Goal: Information Seeking & Learning: Compare options

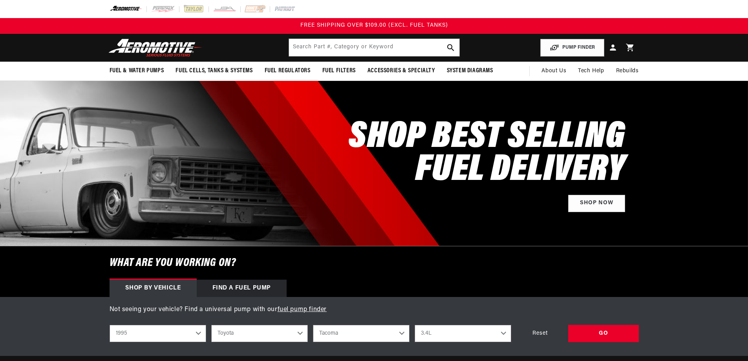
select select "1995"
select select "Toyota"
select select "Tacoma"
select select "3.4L"
click at [331, 49] on input "text" at bounding box center [374, 47] width 170 height 17
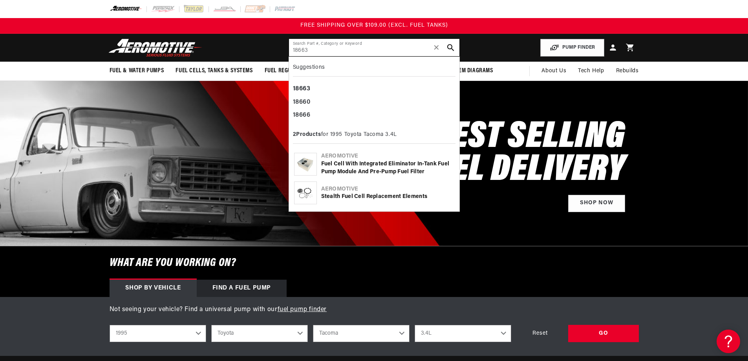
type input "18663"
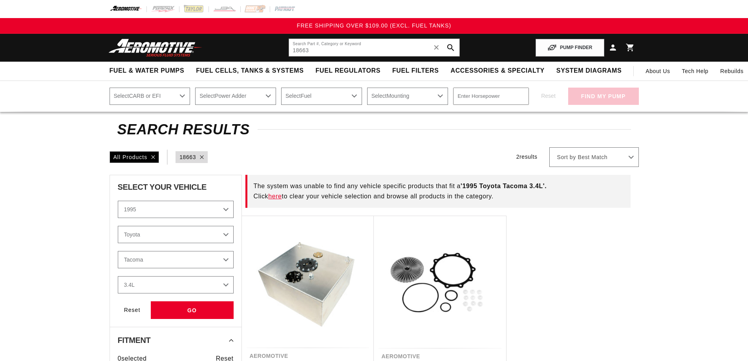
select select "1995"
select select "Toyota"
select select "Tacoma"
select select "3.4L"
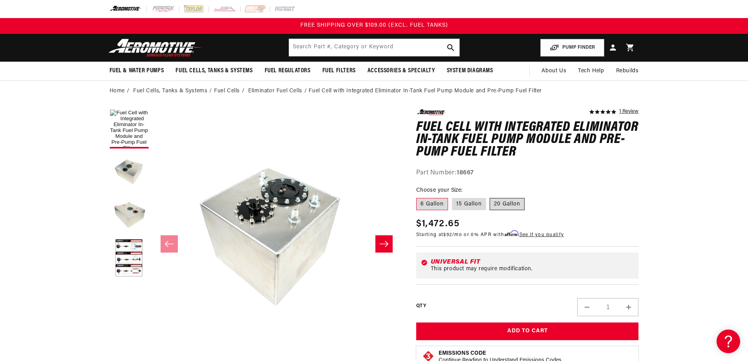
click at [514, 204] on label "20 Gallon" at bounding box center [507, 204] width 35 height 13
click at [491, 197] on input "20 Gallon" at bounding box center [490, 196] width 0 height 0
radio input "true"
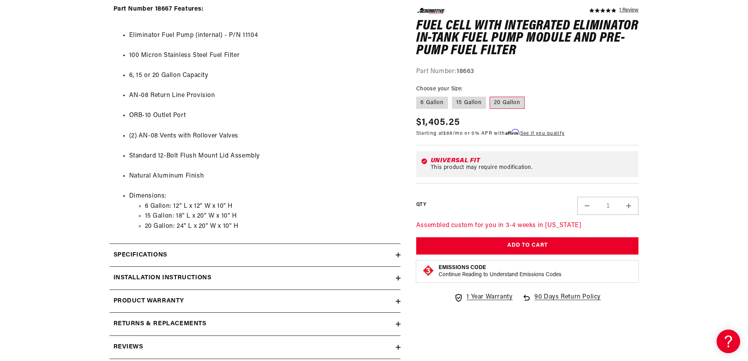
scroll to position [746, 0]
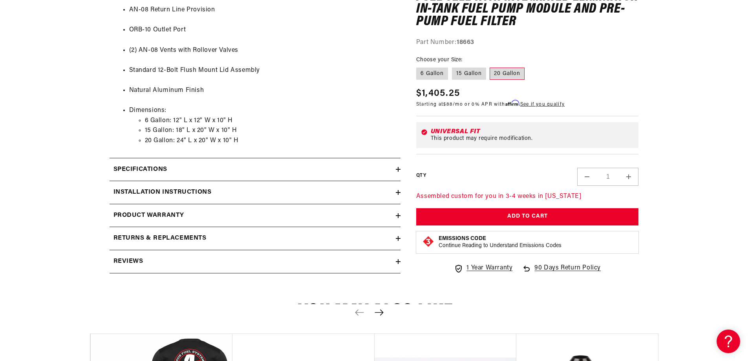
click at [230, 174] on div "Specifications" at bounding box center [253, 170] width 286 height 10
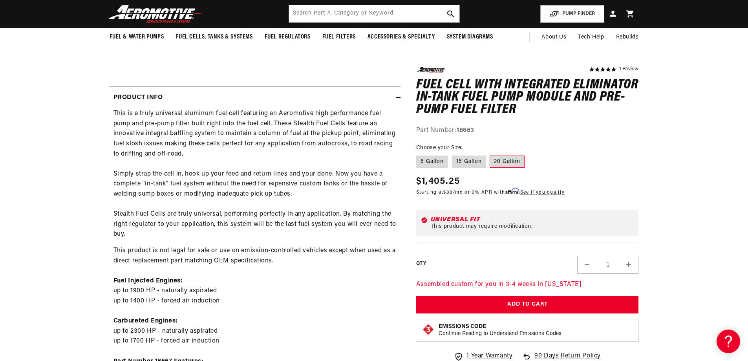
scroll to position [236, 0]
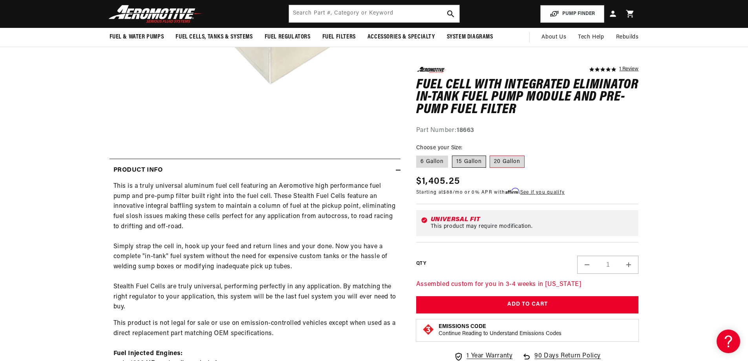
click at [468, 157] on label "15 Gallon" at bounding box center [469, 161] width 34 height 13
click at [452, 154] on input "15 Gallon" at bounding box center [452, 154] width 0 height 0
radio input "true"
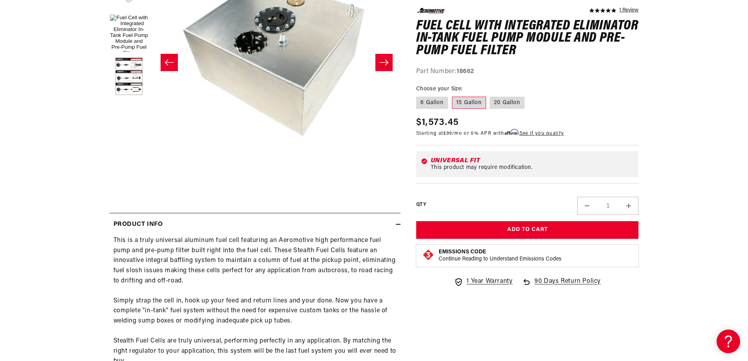
scroll to position [79, 0]
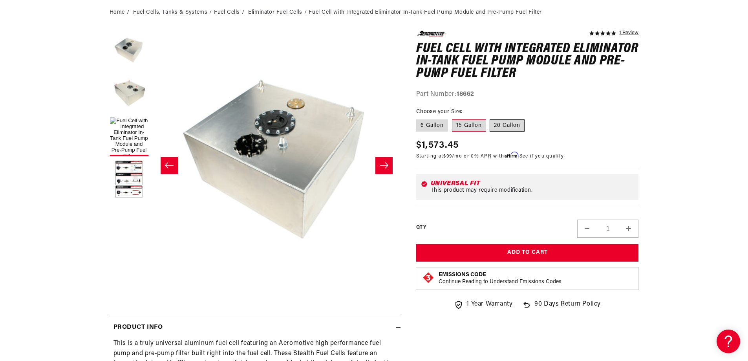
click at [501, 121] on label "20 Gallon" at bounding box center [507, 125] width 35 height 13
click at [491, 118] on input "20 Gallon" at bounding box center [490, 118] width 0 height 0
radio input "true"
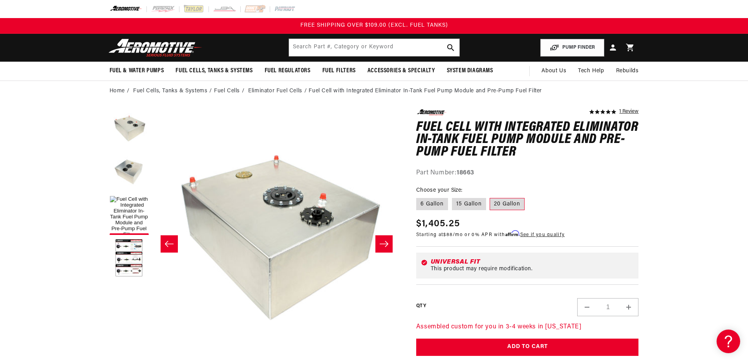
click at [230, 92] on li "Fuel Cells" at bounding box center [230, 91] width 33 height 9
click at [229, 87] on li "Fuel Cells" at bounding box center [230, 91] width 33 height 9
click at [227, 92] on li "Fuel Cells" at bounding box center [230, 91] width 33 height 9
click at [228, 89] on li "Fuel Cells" at bounding box center [230, 91] width 33 height 9
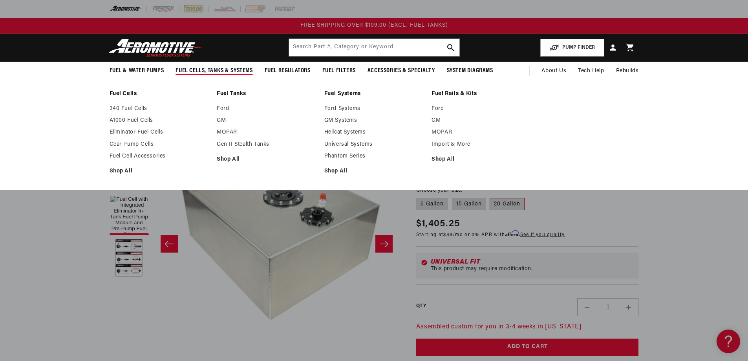
click at [126, 93] on link "Fuel Cells" at bounding box center [160, 93] width 100 height 7
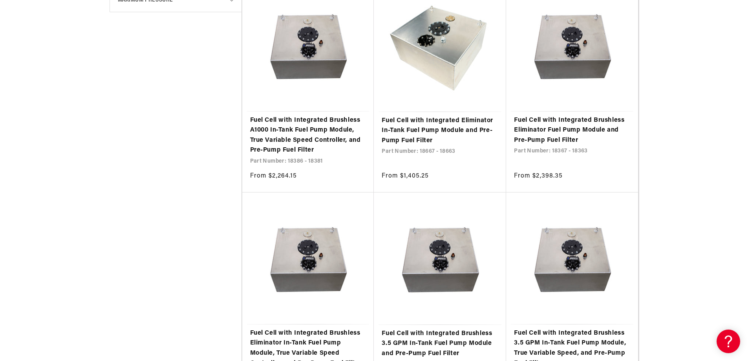
scroll to position [471, 0]
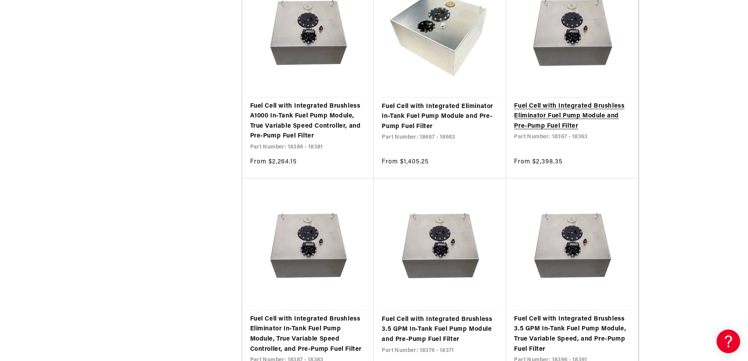
click at [577, 113] on link "Fuel Cell with Integrated Brushless Eliminator Fuel Pump Module and Pre-Pump Fu…" at bounding box center [572, 116] width 116 height 30
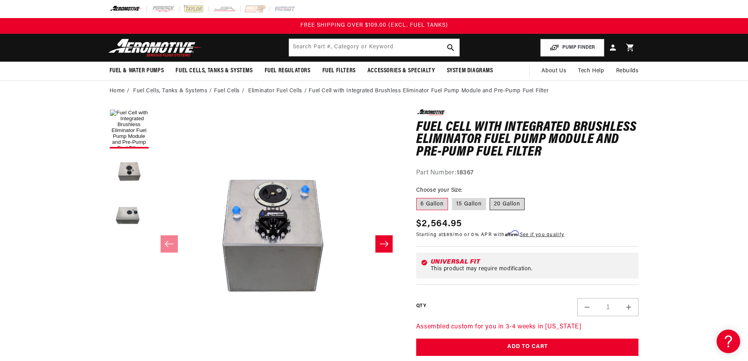
click at [514, 201] on label "20 Gallon" at bounding box center [507, 204] width 35 height 13
click at [491, 197] on input "20 Gallon" at bounding box center [490, 196] width 0 height 0
radio input "true"
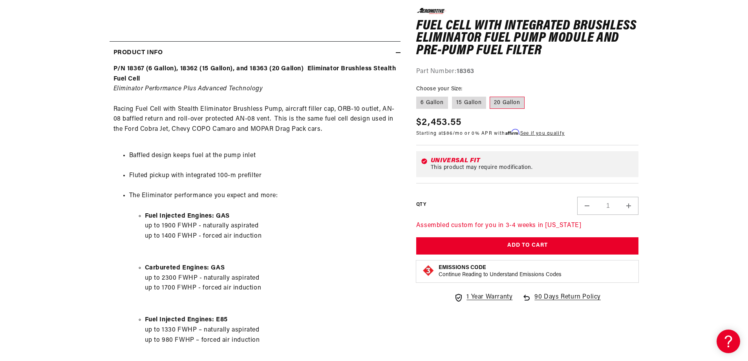
scroll to position [353, 0]
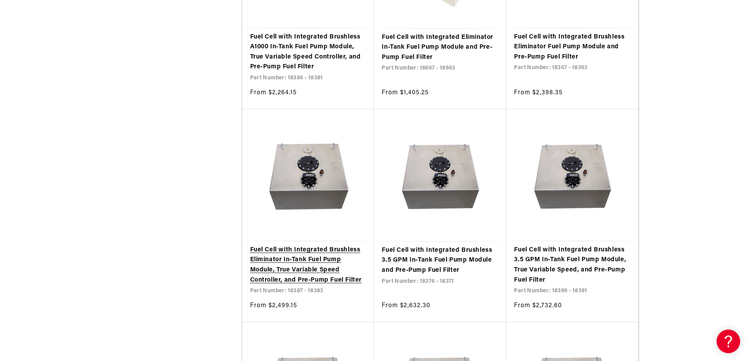
scroll to position [589, 0]
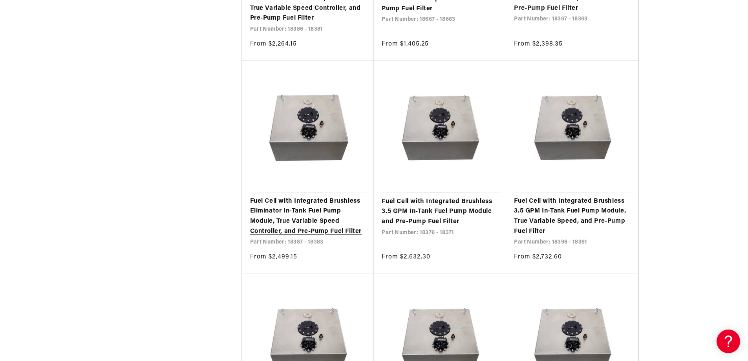
click at [309, 219] on link "Fuel Cell with Integrated Brushless Eliminator In-Tank Fuel Pump Module, True V…" at bounding box center [308, 216] width 116 height 40
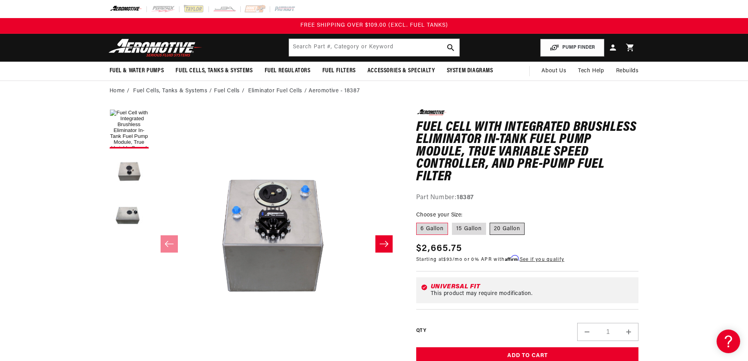
click at [503, 225] on label "20 Gallon" at bounding box center [507, 229] width 35 height 13
click at [491, 221] on input "20 Gallon" at bounding box center [490, 221] width 0 height 0
radio input "true"
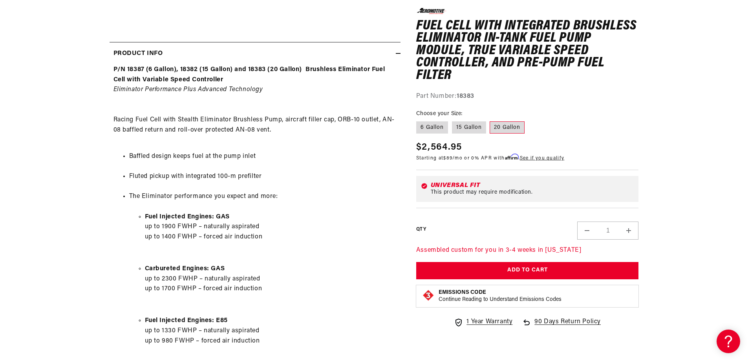
scroll to position [353, 0]
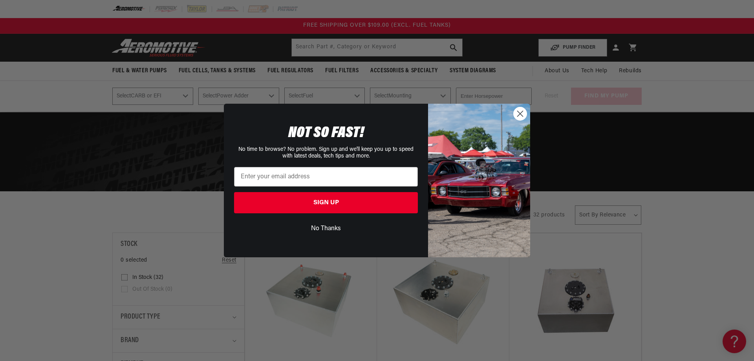
click at [521, 112] on circle "Close dialog" at bounding box center [520, 113] width 13 height 13
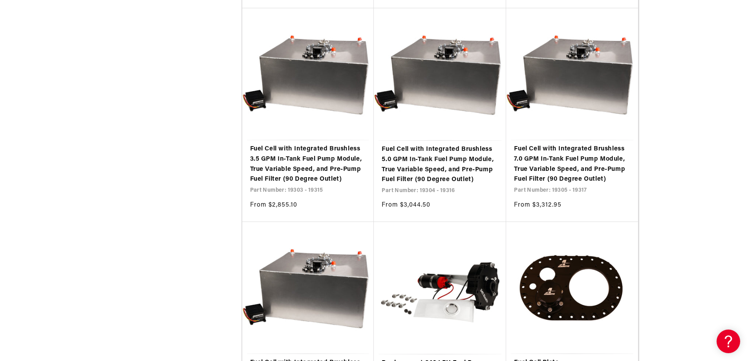
scroll to position [1296, 0]
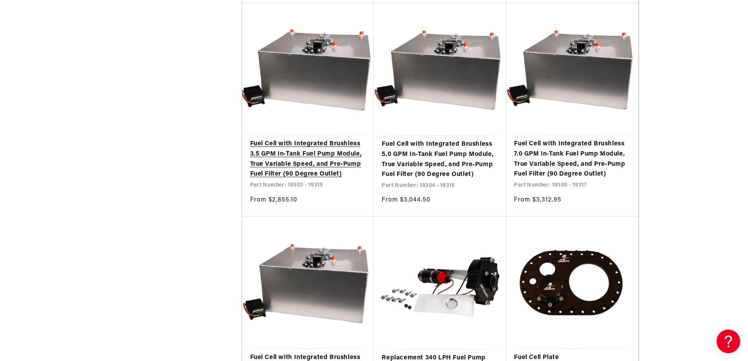
click at [290, 157] on link "Fuel Cell with Integrated Brushless 3.5 GPM In-Tank Fuel Pump Module, True Vari…" at bounding box center [308, 159] width 116 height 40
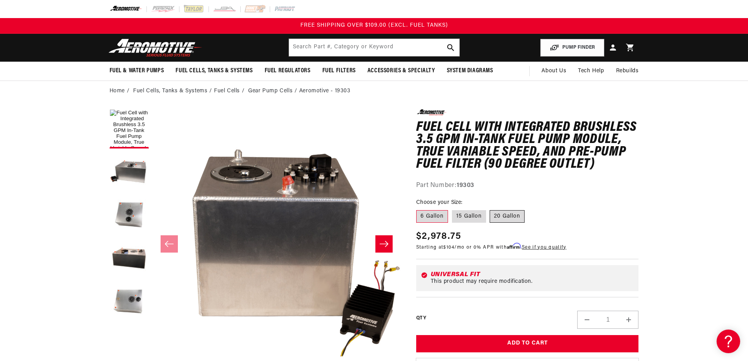
click at [518, 213] on label "20 Gallon" at bounding box center [507, 216] width 35 height 13
click at [491, 209] on input "20 Gallon" at bounding box center [490, 209] width 0 height 0
radio input "true"
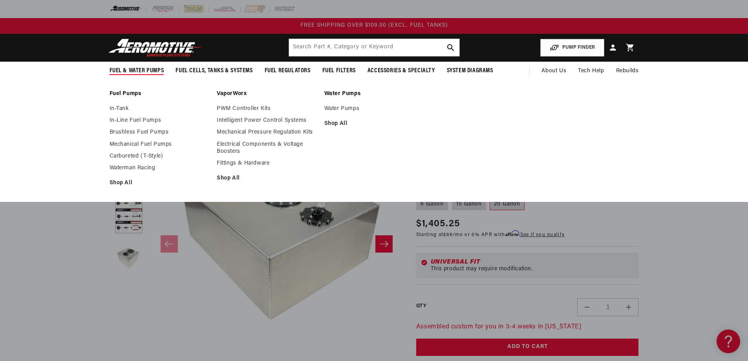
click at [130, 92] on link "Fuel Pumps" at bounding box center [160, 93] width 100 height 7
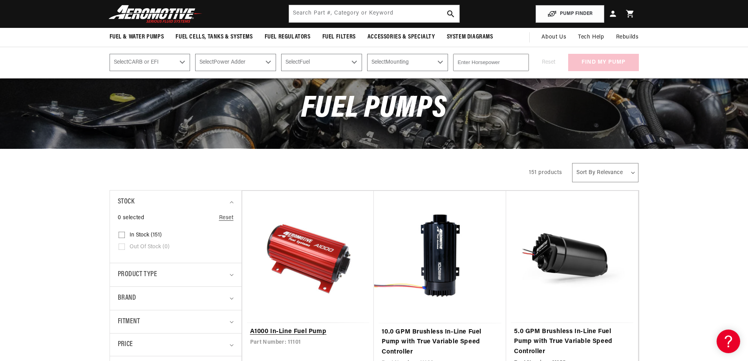
scroll to position [39, 0]
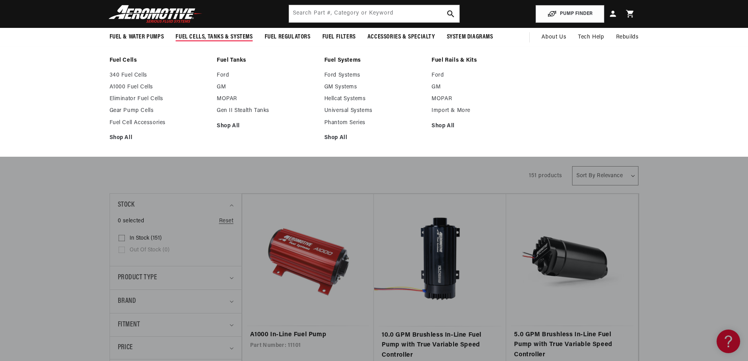
click at [128, 57] on link "Fuel Cells" at bounding box center [160, 60] width 100 height 7
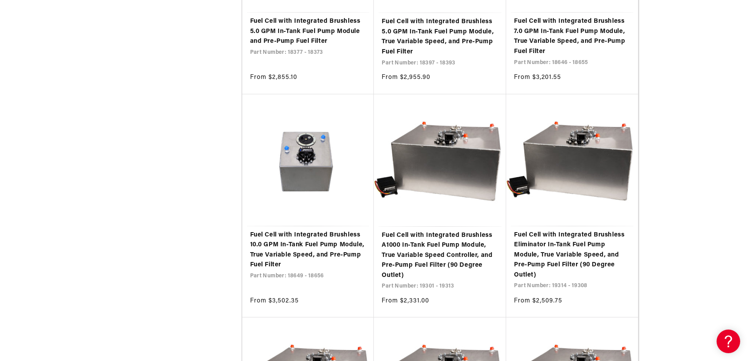
scroll to position [1375, 0]
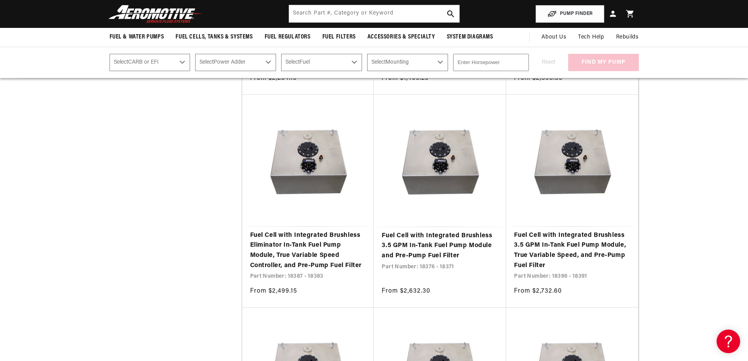
scroll to position [550, 0]
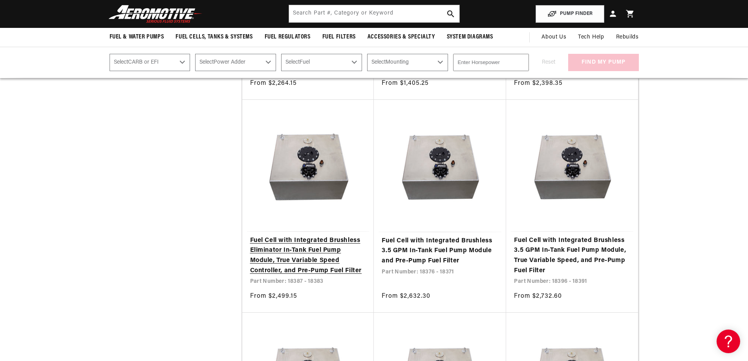
click at [326, 253] on link "Fuel Cell with Integrated Brushless Eliminator In-Tank Fuel Pump Module, True V…" at bounding box center [308, 256] width 116 height 40
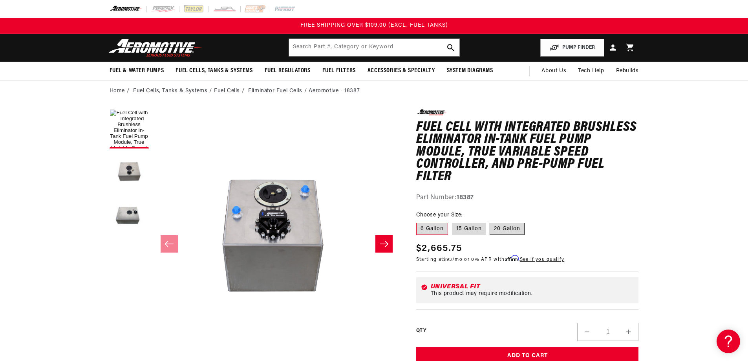
drag, startPoint x: 511, startPoint y: 228, endPoint x: 515, endPoint y: 227, distance: 4.3
click at [511, 228] on label "20 Gallon" at bounding box center [507, 229] width 35 height 13
click at [491, 221] on input "20 Gallon" at bounding box center [490, 221] width 0 height 0
radio input "true"
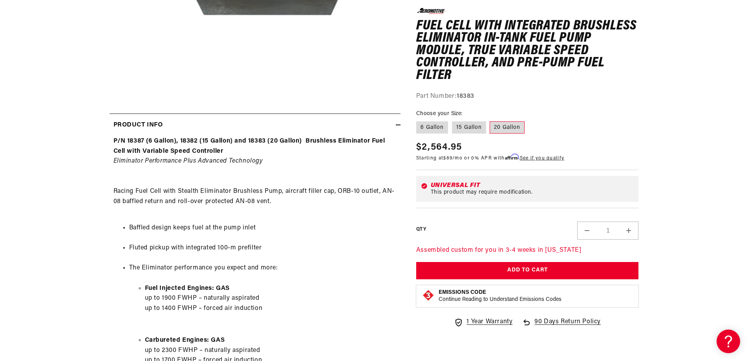
scroll to position [432, 0]
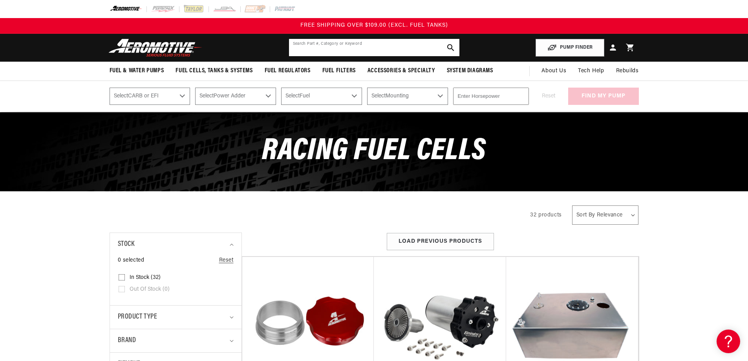
click at [403, 46] on input "text" at bounding box center [374, 47] width 170 height 17
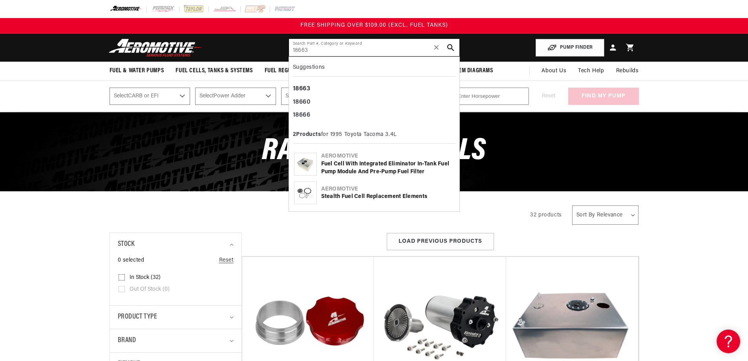
type input "18663"
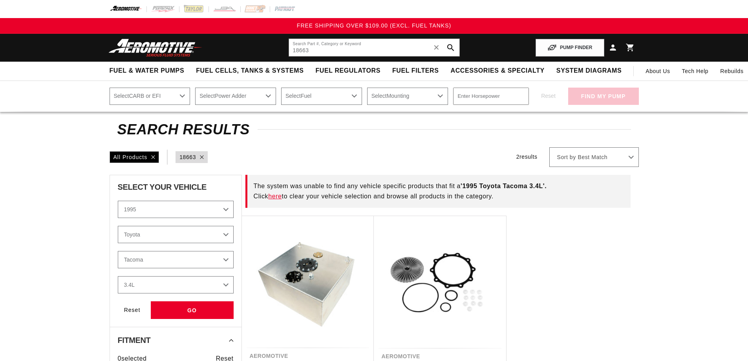
select select "1995"
select select "Toyota"
select select "Tacoma"
select select "3.4L"
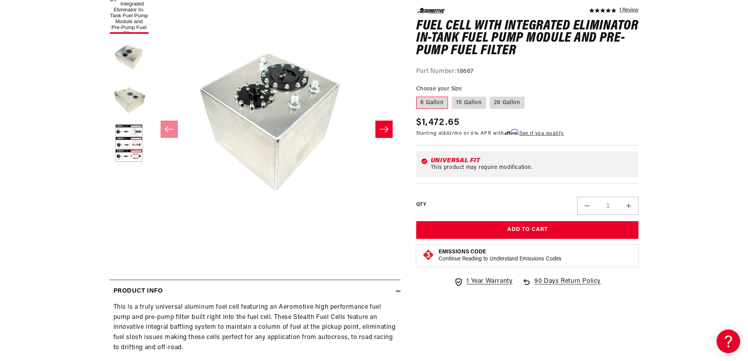
scroll to position [118, 0]
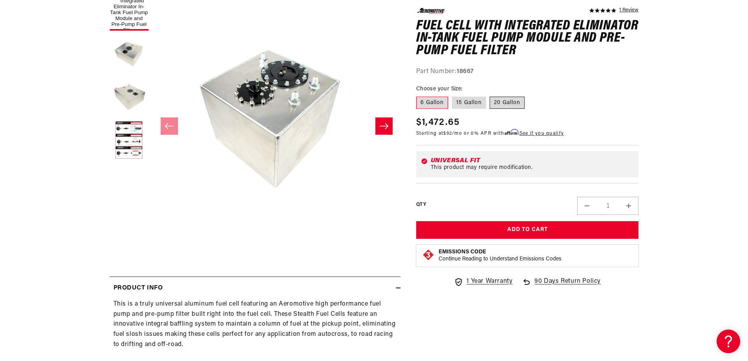
click at [515, 102] on label "20 Gallon" at bounding box center [507, 102] width 35 height 13
click at [501, 104] on label "20 Gallon" at bounding box center [507, 102] width 35 height 13
click at [491, 95] on input "20 Gallon" at bounding box center [490, 95] width 0 height 0
radio input "true"
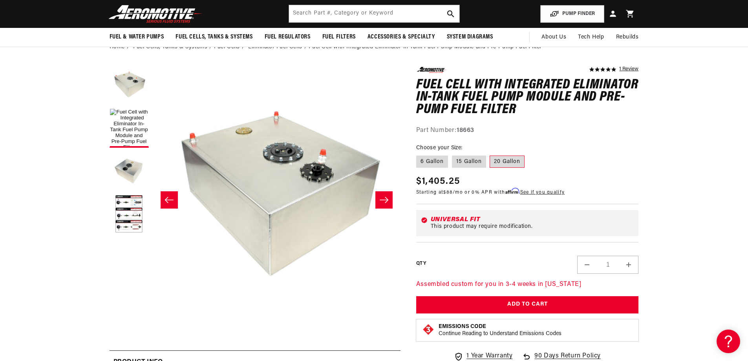
scroll to position [39, 0]
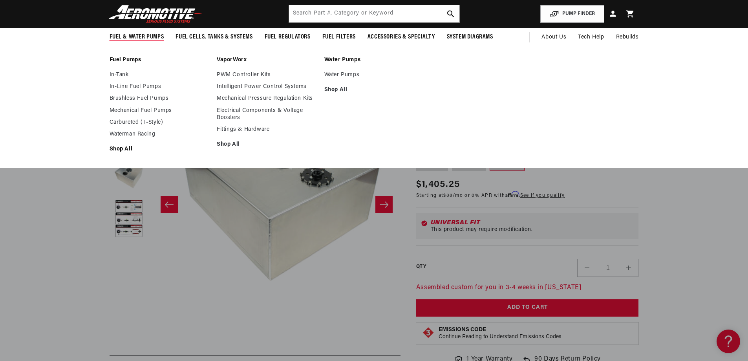
click at [123, 148] on link "Shop All" at bounding box center [160, 149] width 100 height 7
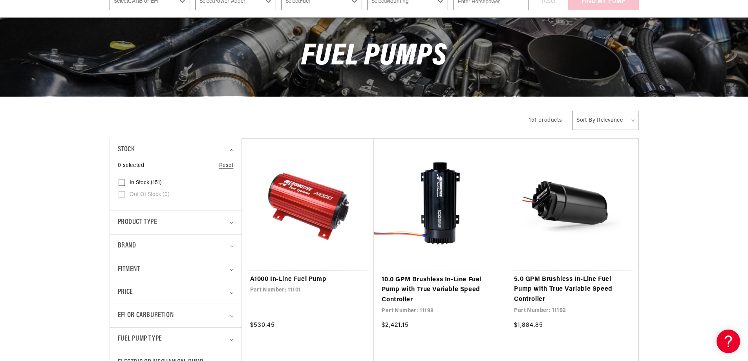
scroll to position [118, 0]
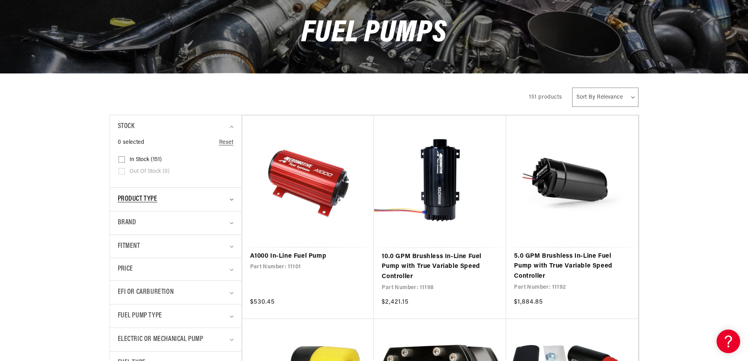
click at [159, 201] on div "Product type" at bounding box center [172, 199] width 109 height 11
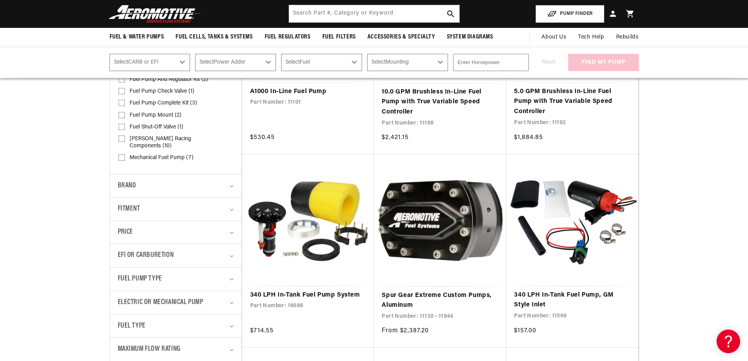
scroll to position [275, 0]
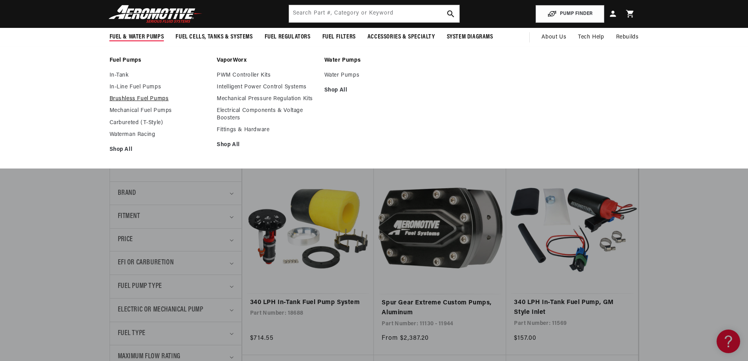
click at [124, 98] on link "Brushless Fuel Pumps" at bounding box center [160, 98] width 100 height 7
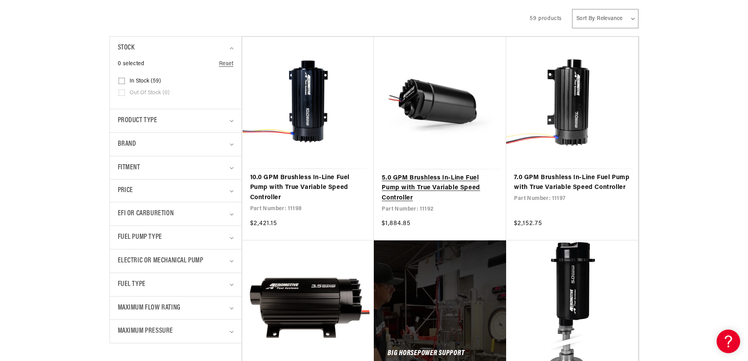
click at [433, 183] on link "5.0 GPM Brushless In-Line Fuel Pump with True Variable Speed Controller" at bounding box center [440, 188] width 117 height 30
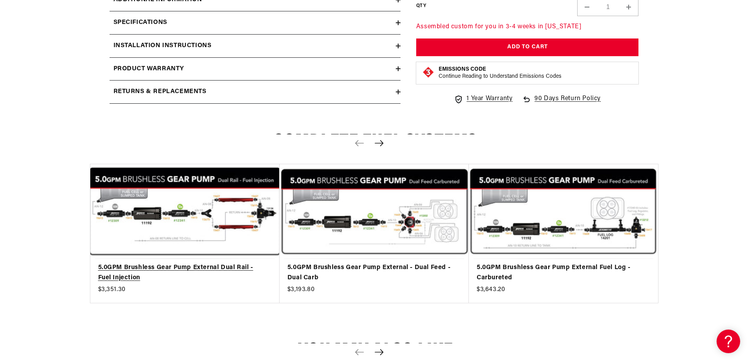
scroll to position [1453, 0]
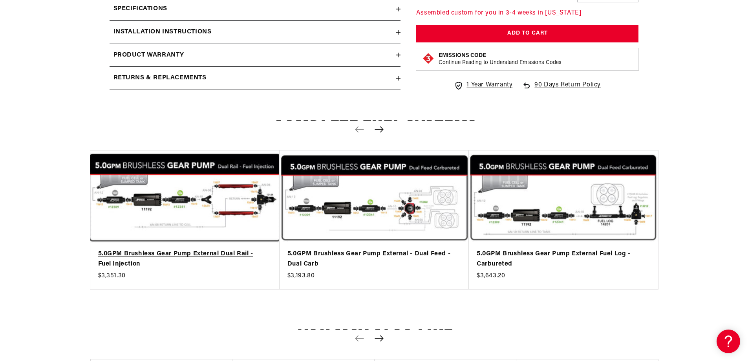
click at [210, 249] on link "5.0GPM Brushless Gear Pump External Dual Rail - Fuel Injection" at bounding box center [181, 259] width 166 height 20
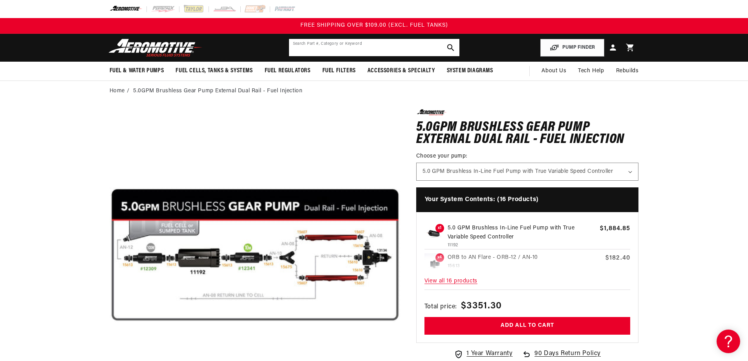
click at [328, 49] on input "text" at bounding box center [374, 47] width 170 height 17
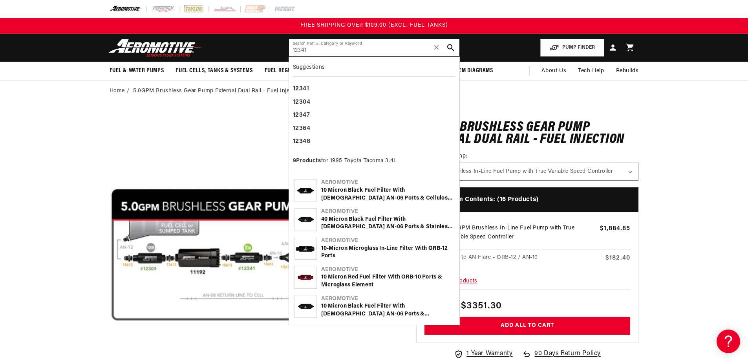
type input "12341"
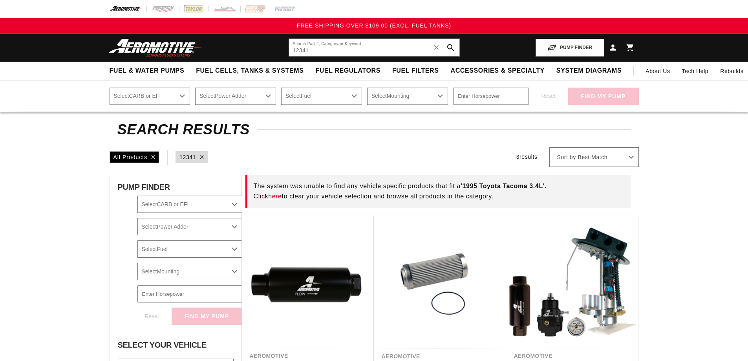
select select "1995"
select select "Toyota"
select select "Tacoma"
select select "3.4L"
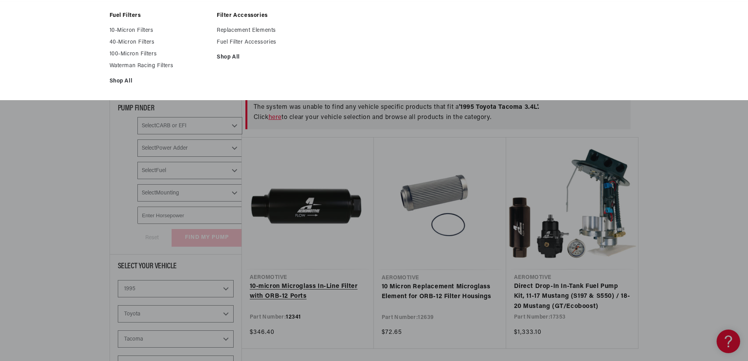
scroll to position [157, 0]
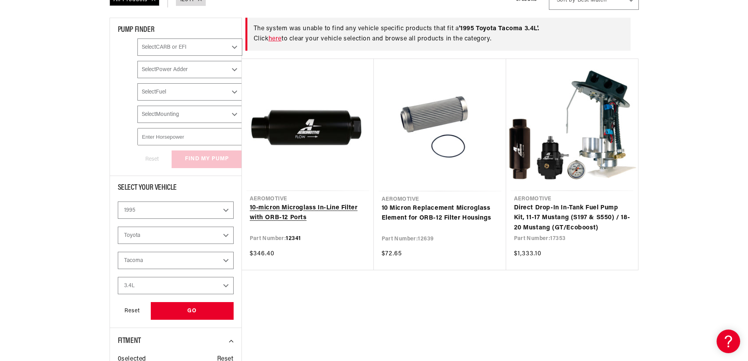
click at [295, 203] on link "10-micron Microglass In-Line Filter with ORB-12 Ports" at bounding box center [308, 213] width 116 height 20
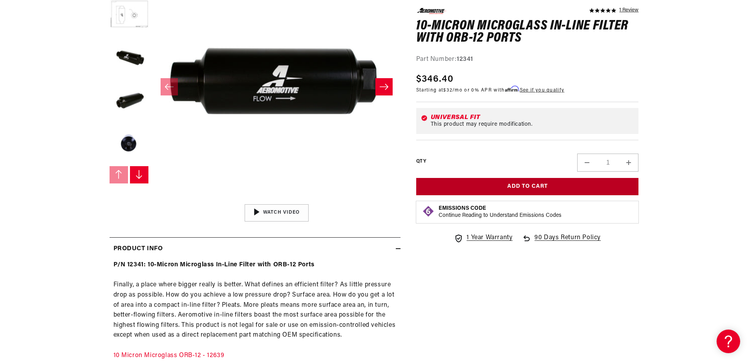
scroll to position [314, 0]
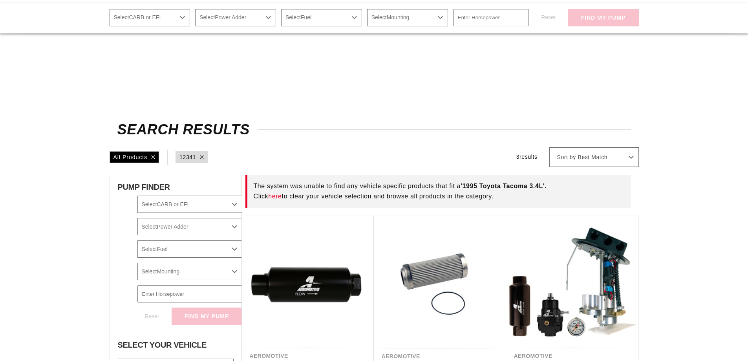
select select "1995"
select select "Toyota"
select select "Tacoma"
select select "3.4L"
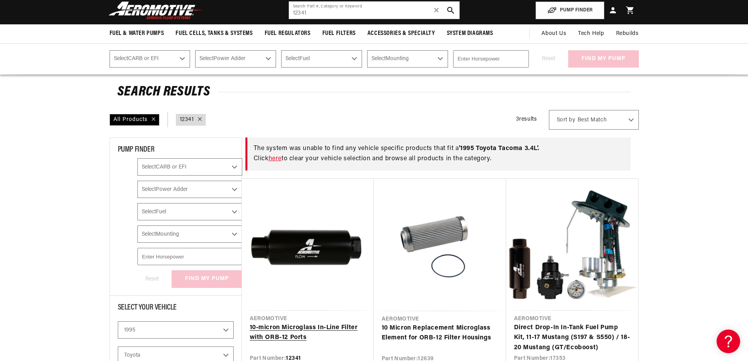
scroll to position [79, 0]
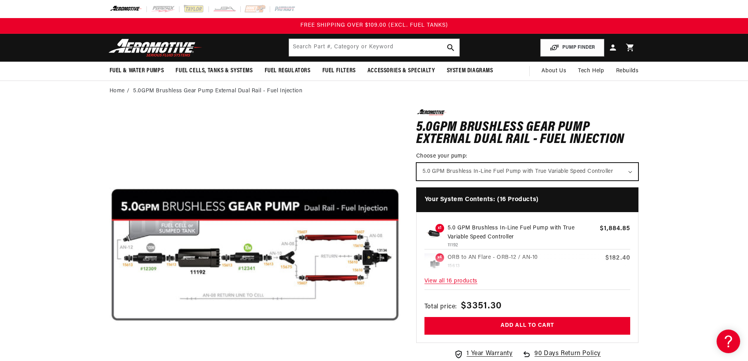
click at [618, 167] on select "5.0 GPM Brushless In-Line Fuel Pump with True Variable Speed Controller" at bounding box center [528, 171] width 222 height 17
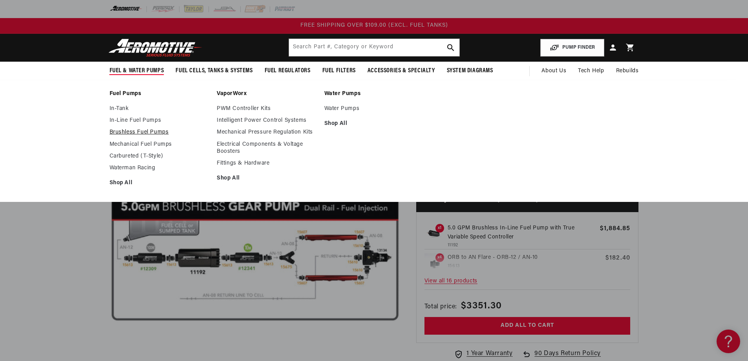
click at [129, 134] on link "Brushless Fuel Pumps" at bounding box center [160, 132] width 100 height 7
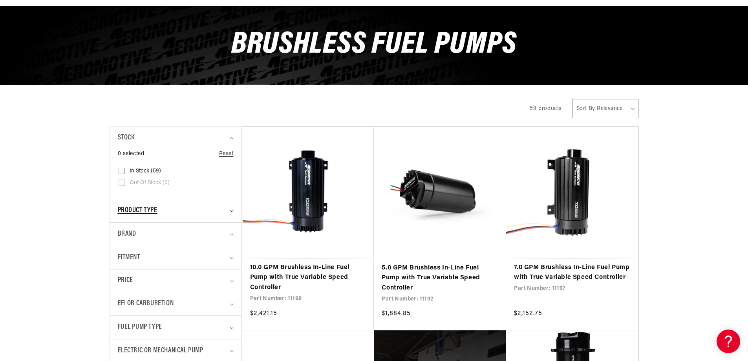
scroll to position [157, 0]
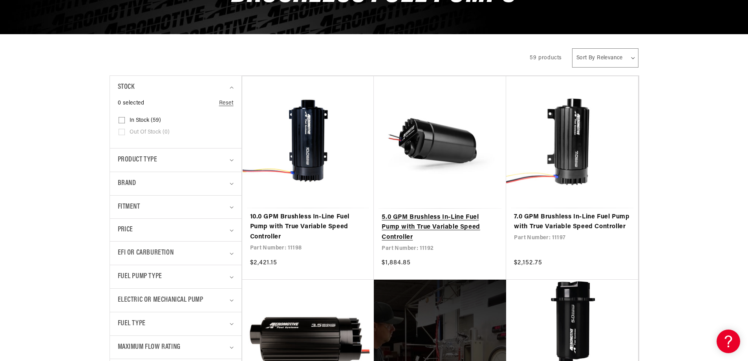
click at [449, 212] on link "5.0 GPM Brushless In-Line Fuel Pump with True Variable Speed Controller" at bounding box center [440, 227] width 117 height 30
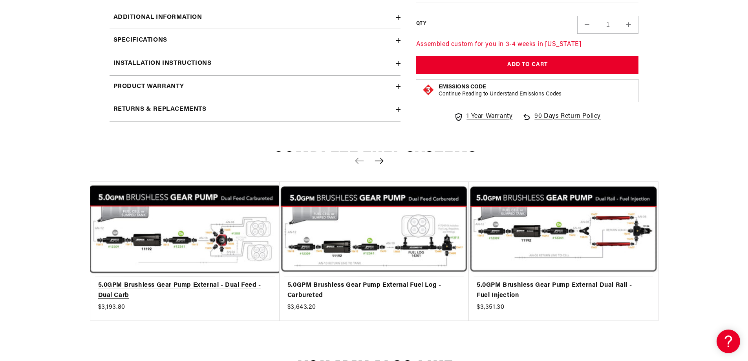
scroll to position [1532, 0]
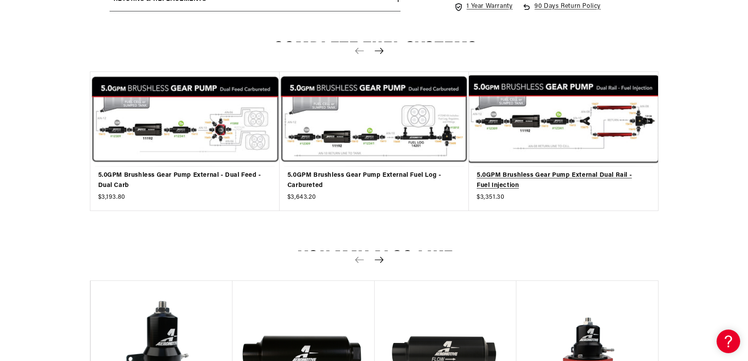
click at [563, 170] on link "5.0GPM Brushless Gear Pump External Dual Rail - Fuel Injection" at bounding box center [560, 180] width 166 height 20
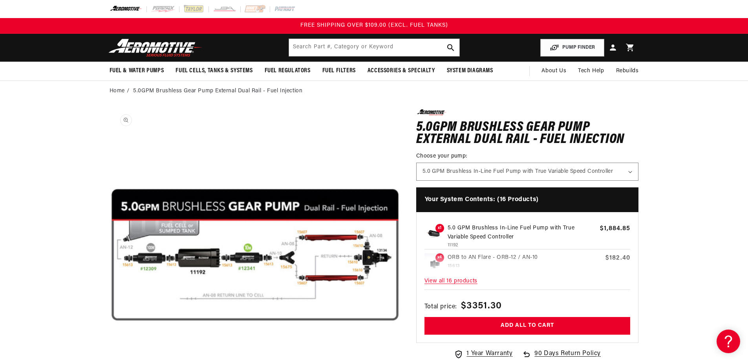
scroll to position [0, 0]
